Goal: Task Accomplishment & Management: Use online tool/utility

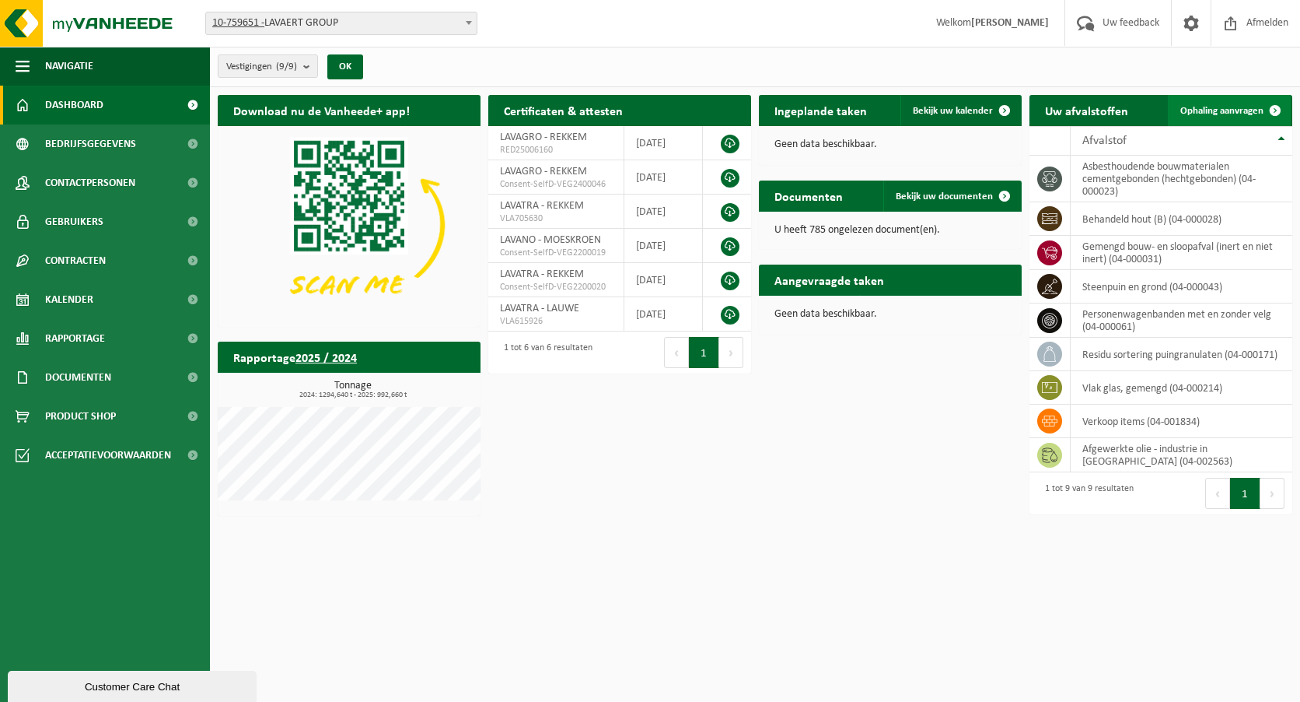
click at [1210, 113] on span "Ophaling aanvragen" at bounding box center [1222, 111] width 83 height 10
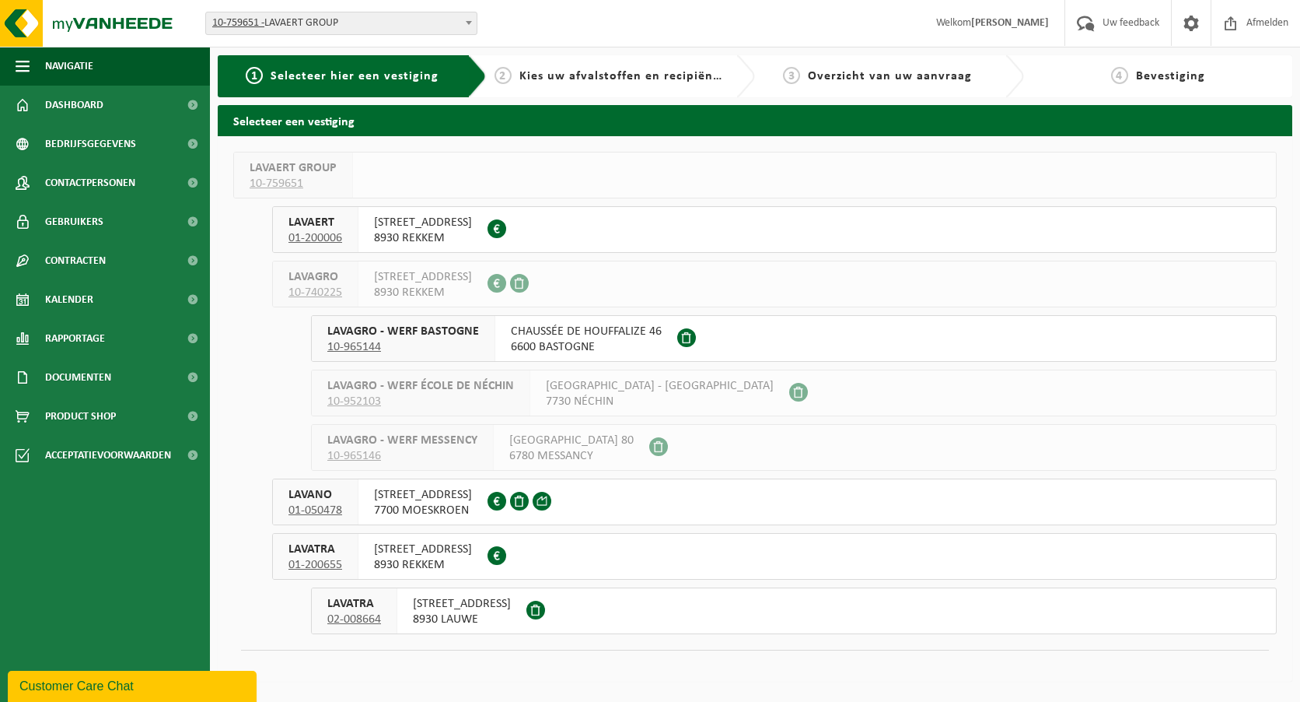
click at [464, 607] on span "AALBEEKSESTEENWEG 25" at bounding box center [462, 604] width 98 height 16
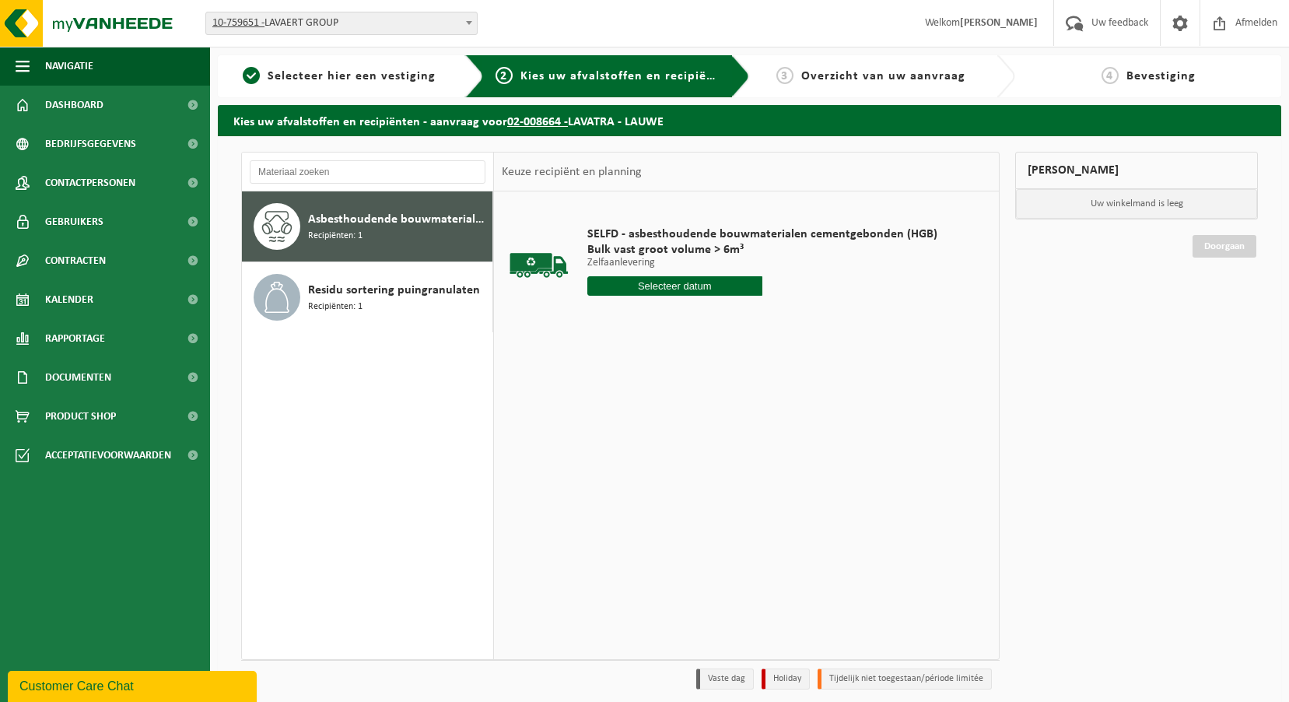
click at [366, 229] on div "Asbesthoudende bouwmaterialen cementgebonden (hechtgebonden) Recipiënten: 1" at bounding box center [398, 226] width 180 height 47
click at [705, 291] on input "text" at bounding box center [674, 285] width 175 height 19
click at [625, 483] on div "26" at bounding box center [628, 473] width 27 height 25
type input "Van 2025-08-26"
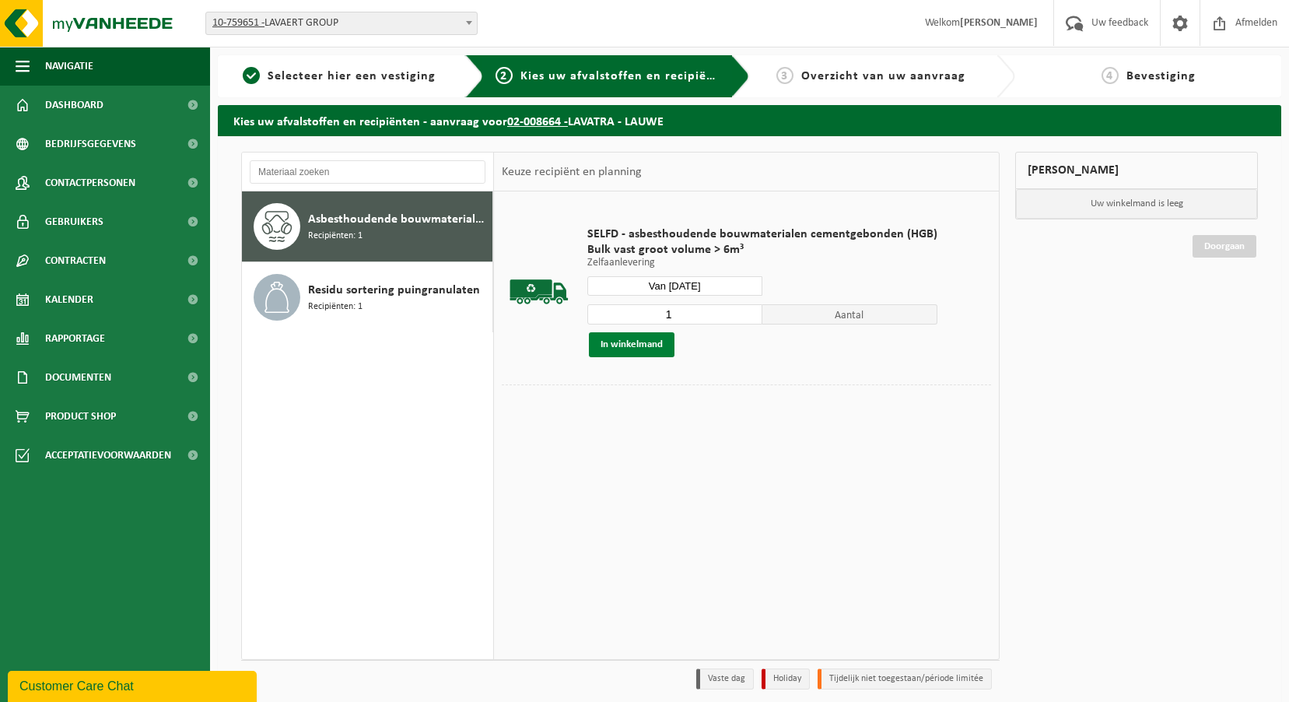
click at [636, 343] on button "In winkelmand" at bounding box center [632, 344] width 86 height 25
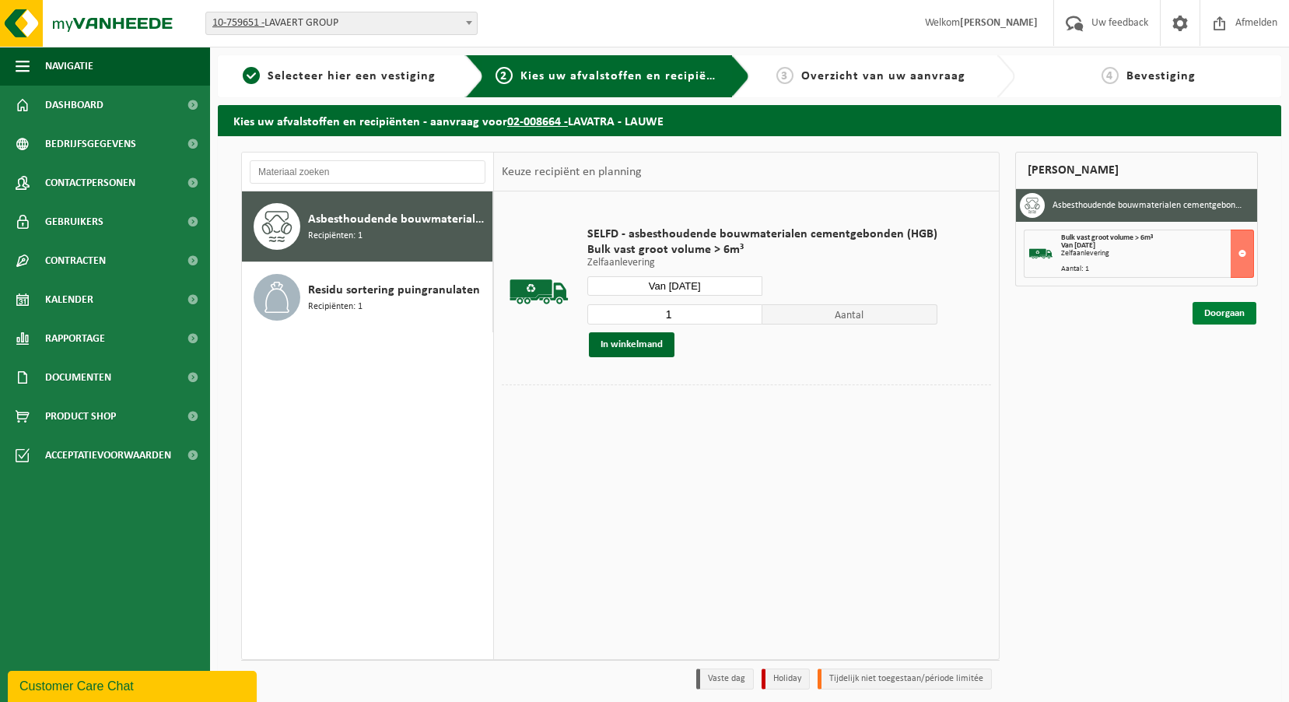
click at [1208, 317] on link "Doorgaan" at bounding box center [1224, 313] width 64 height 23
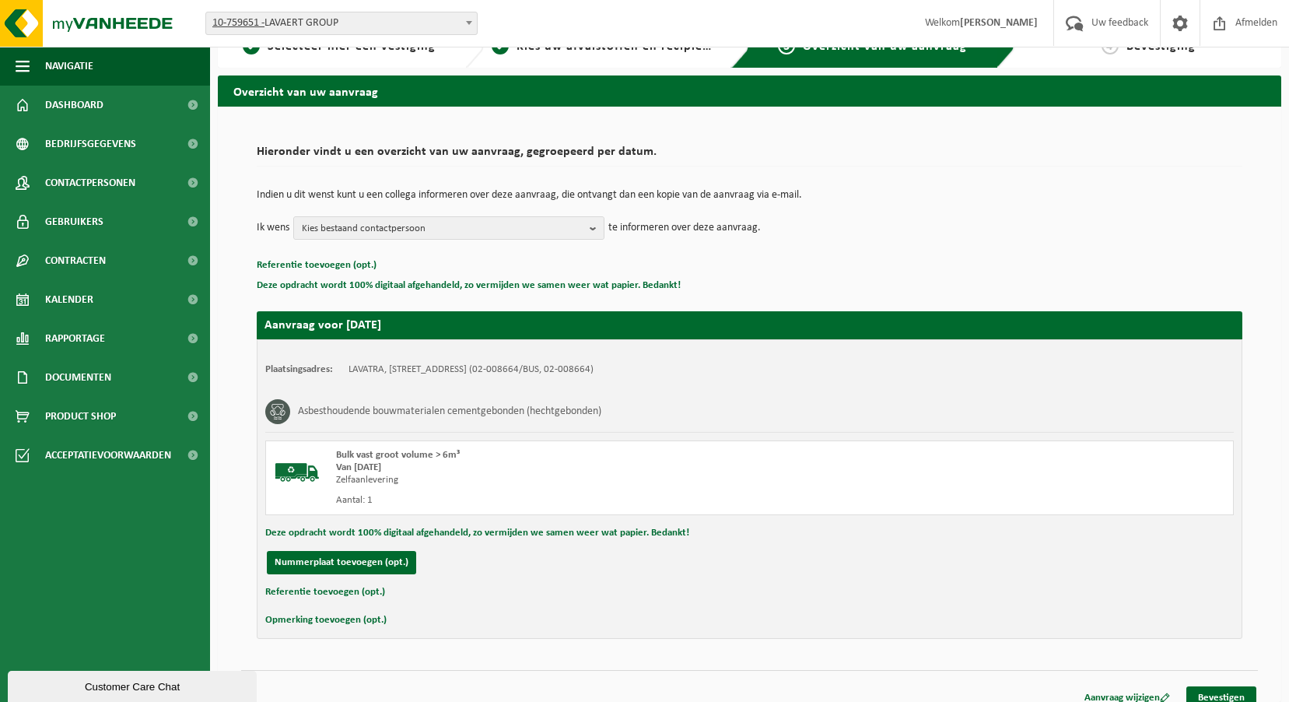
scroll to position [45, 0]
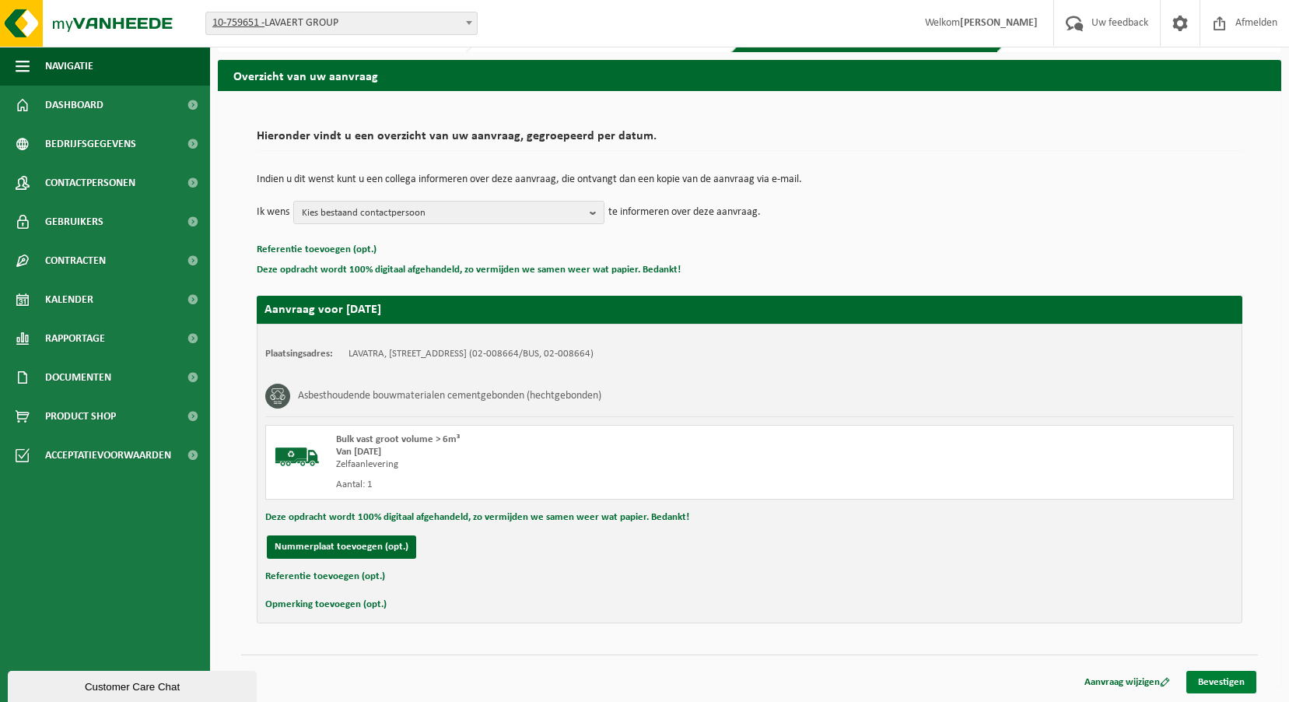
click at [1230, 678] on link "Bevestigen" at bounding box center [1221, 681] width 70 height 23
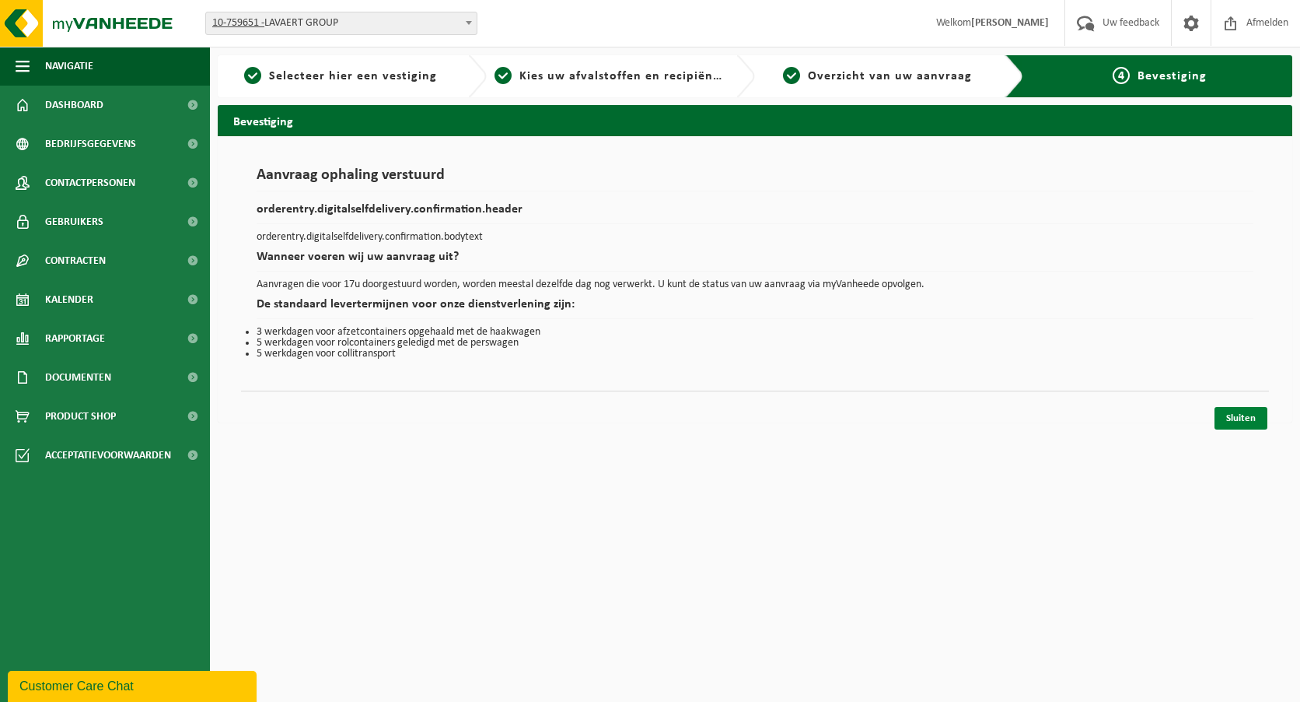
click at [1247, 427] on link "Sluiten" at bounding box center [1241, 418] width 53 height 23
